Goal: Register for event/course

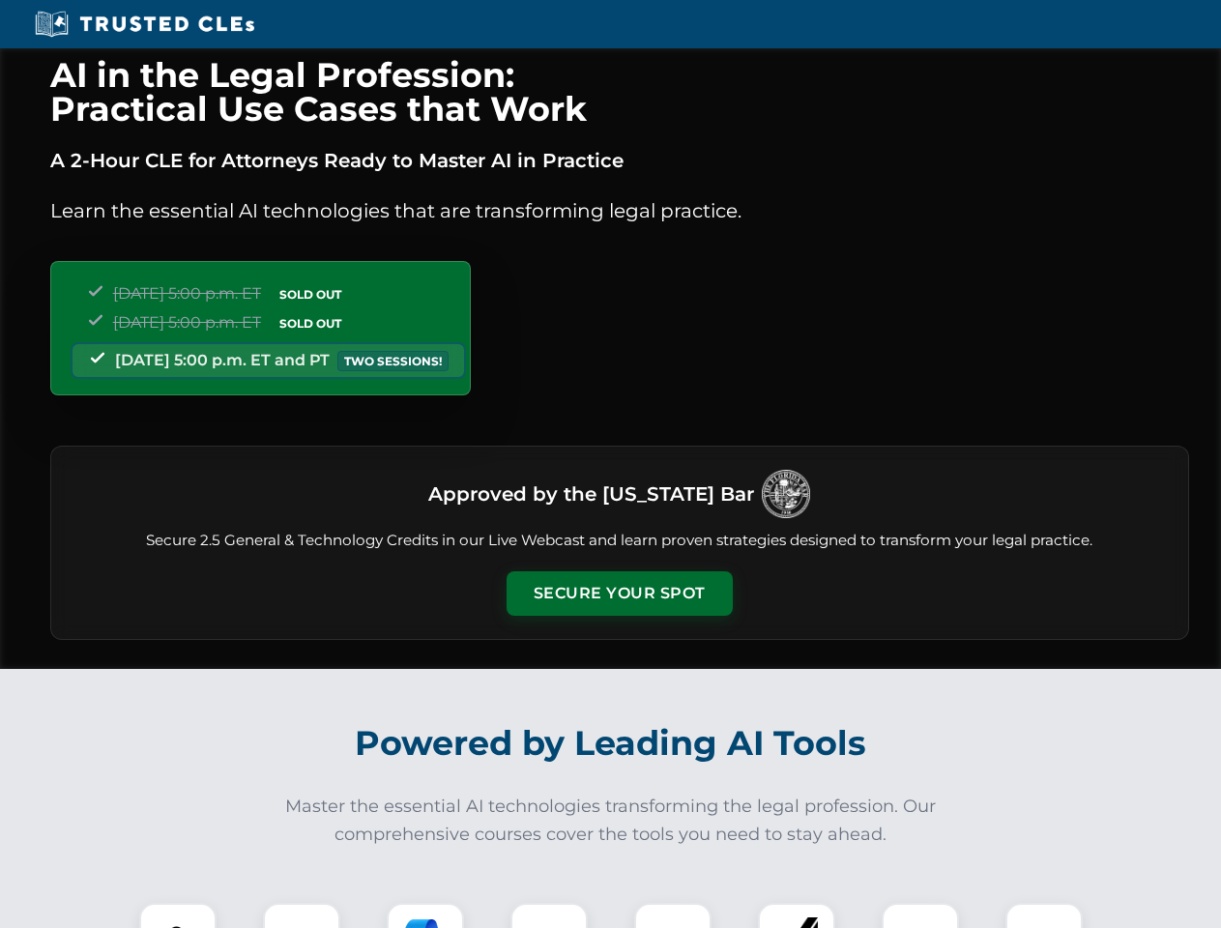
click at [618, 593] on button "Secure Your Spot" at bounding box center [619, 593] width 226 height 44
click at [178, 915] on img at bounding box center [178, 941] width 56 height 56
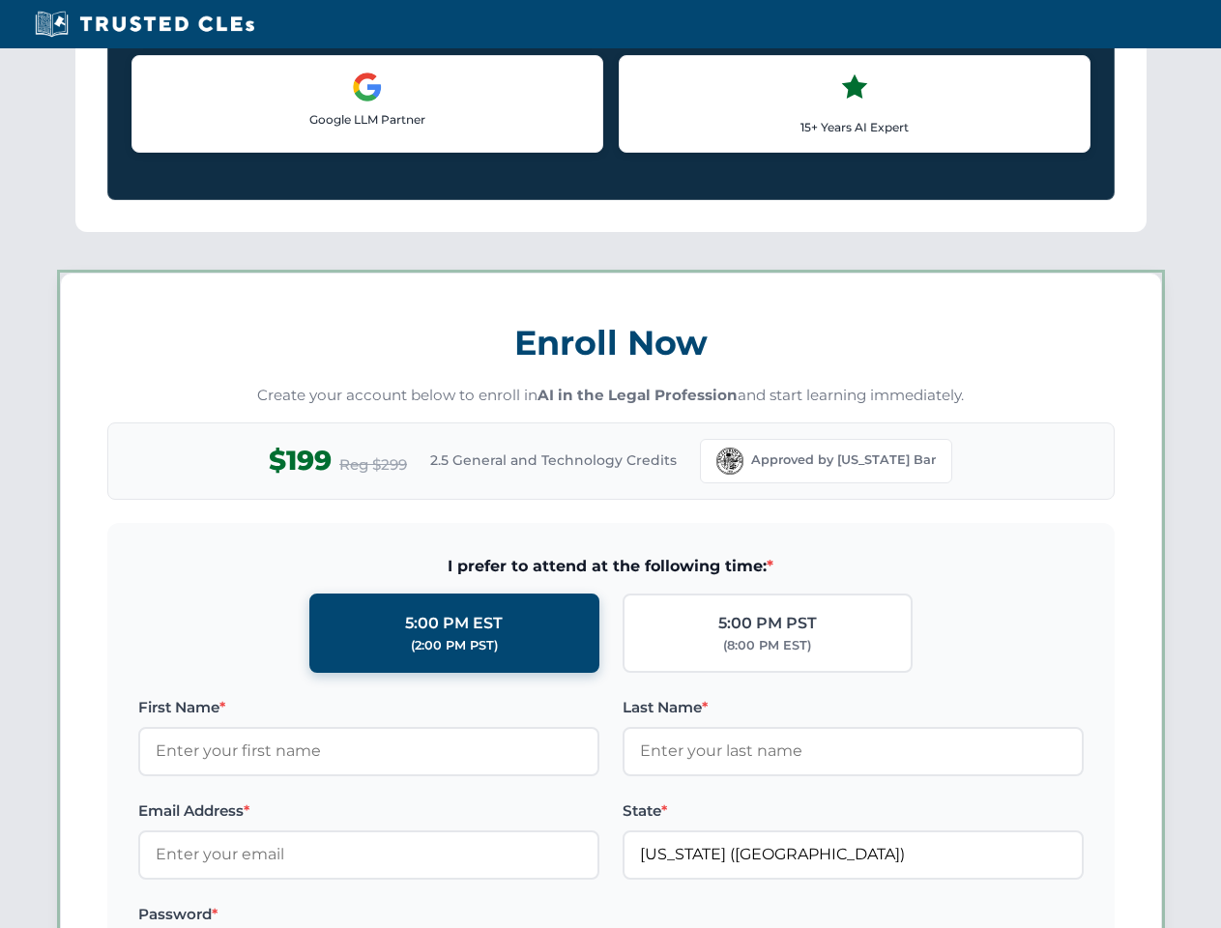
click at [425, 915] on label "Password *" at bounding box center [368, 914] width 461 height 23
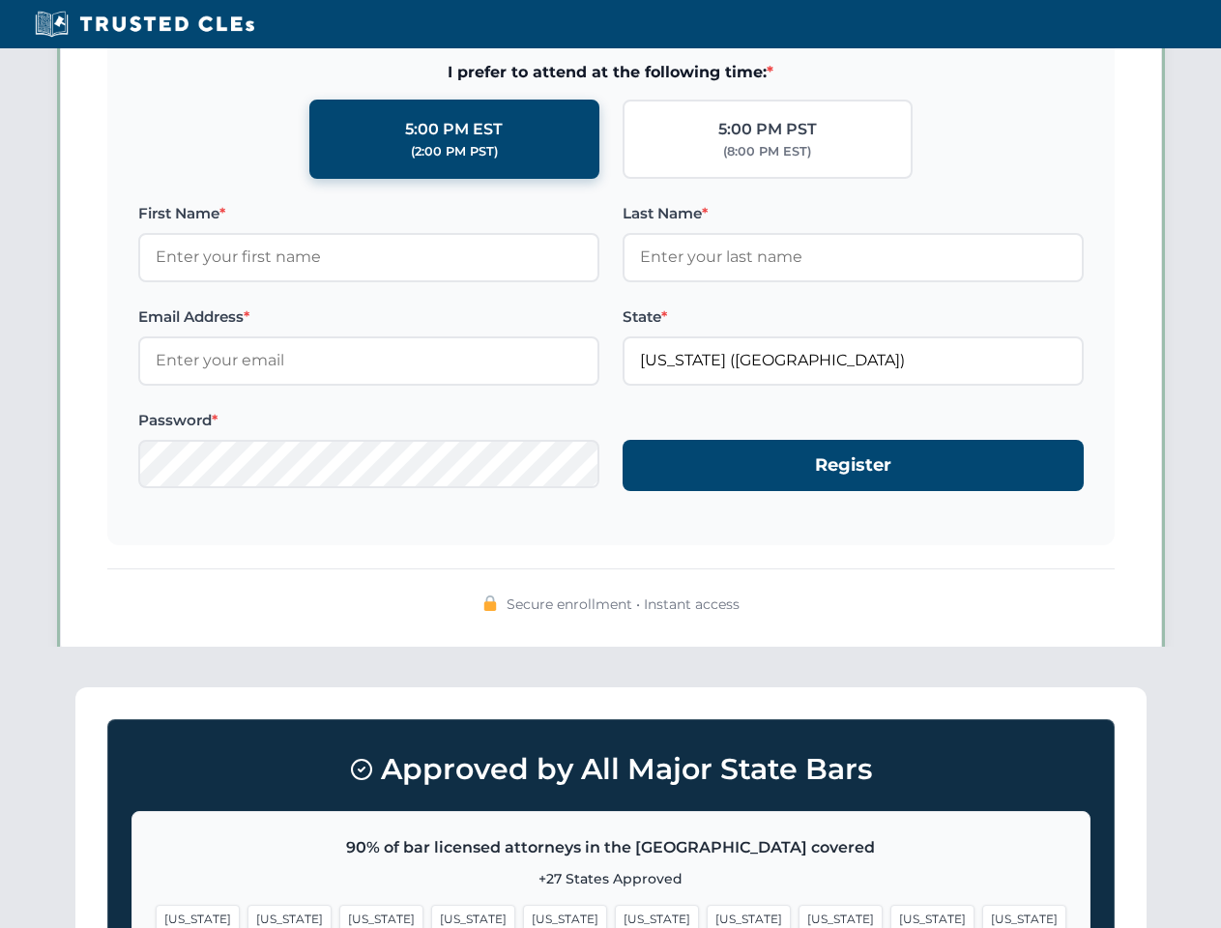
click at [890, 915] on span "[US_STATE]" at bounding box center [932, 919] width 84 height 28
